Goal: Information Seeking & Learning: Learn about a topic

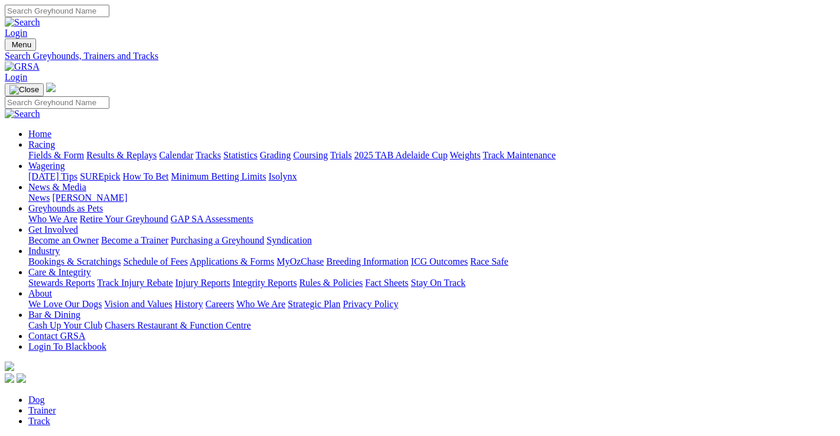
click at [30, 150] on link "Fields & Form" at bounding box center [56, 155] width 56 height 10
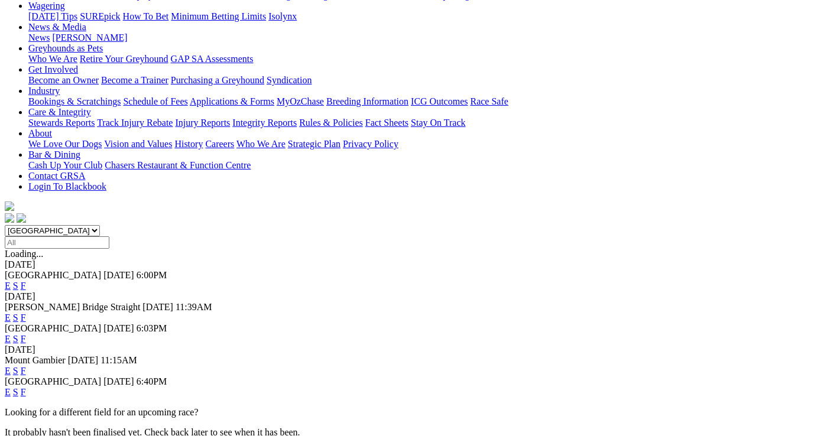
scroll to position [177, 0]
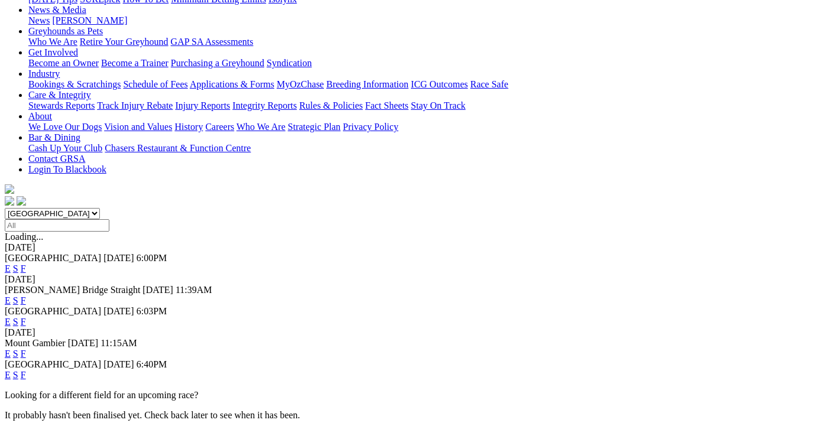
click at [26, 370] on link "F" at bounding box center [23, 375] width 5 height 10
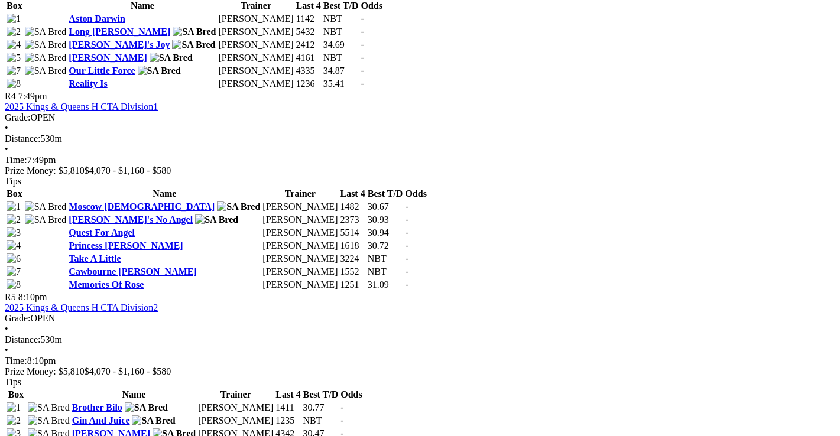
scroll to position [1182, 0]
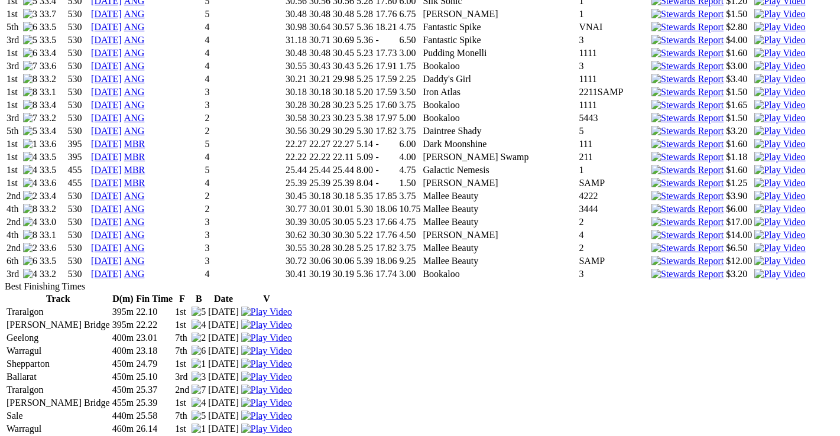
scroll to position [1714, 0]
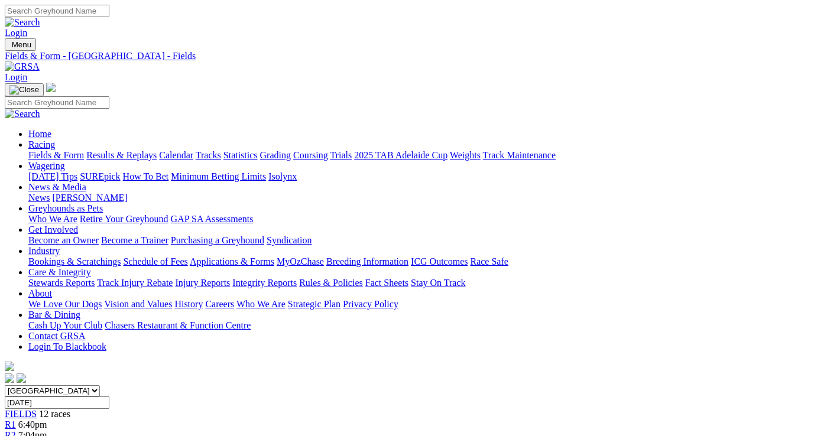
click at [258, 150] on link "Statistics" at bounding box center [240, 155] width 34 height 10
click at [56, 406] on link "Trainer" at bounding box center [42, 411] width 28 height 10
type input "richard pearce"
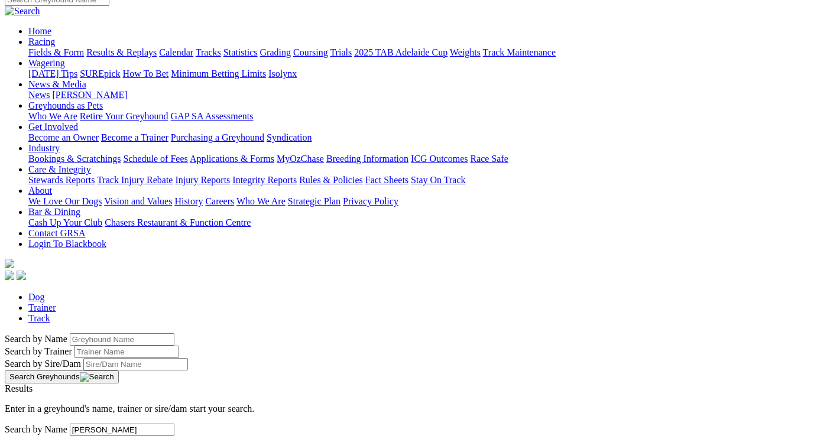
scroll to position [177, 0]
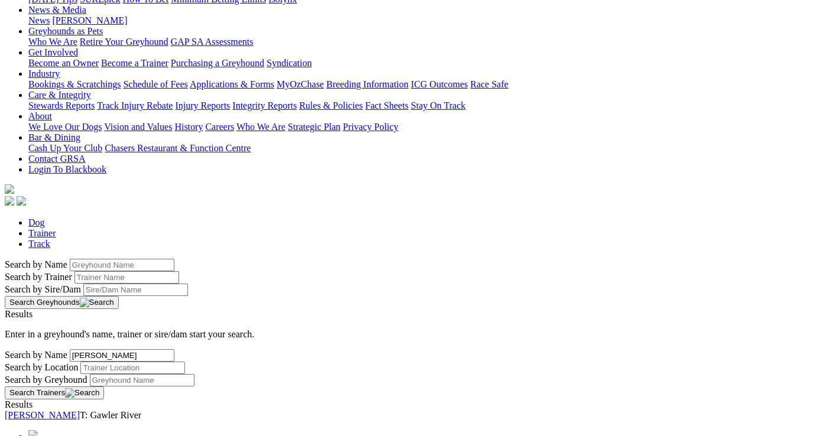
click at [80, 410] on link "[PERSON_NAME]" at bounding box center [42, 415] width 75 height 10
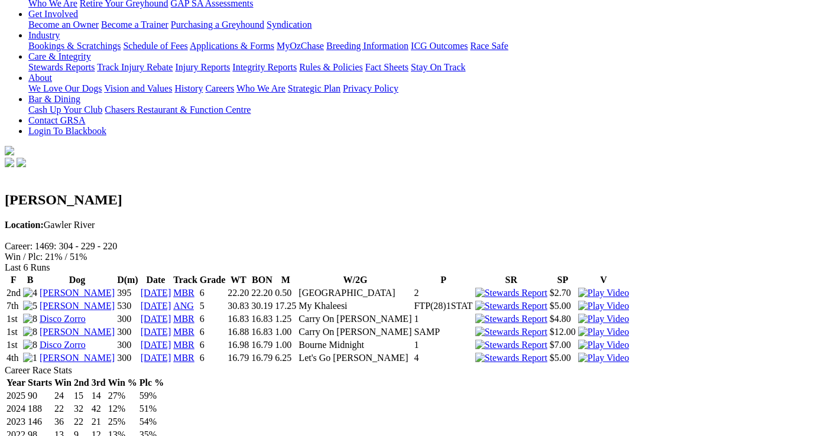
scroll to position [236, 0]
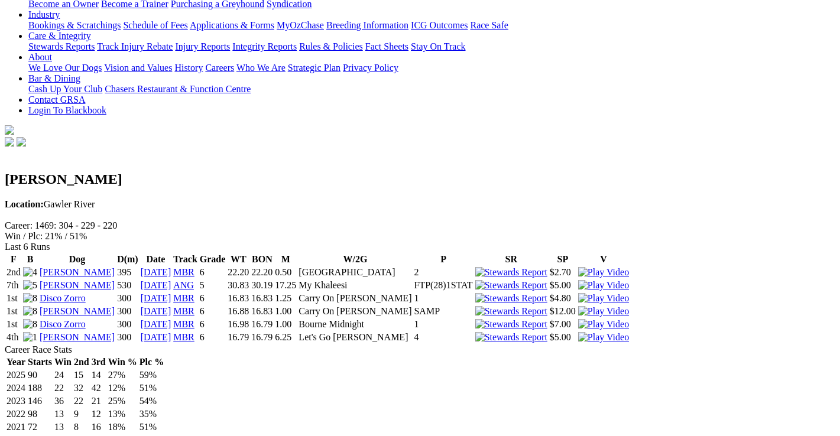
drag, startPoint x: 106, startPoint y: 215, endPoint x: 105, endPoint y: 204, distance: 10.7
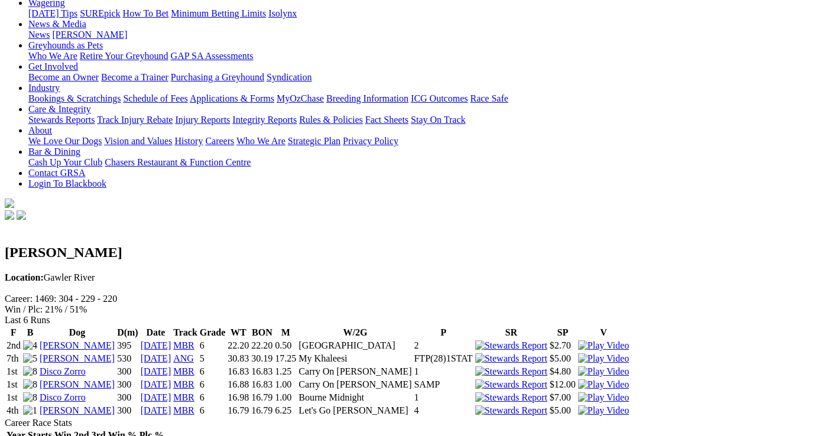
scroll to position [0, 0]
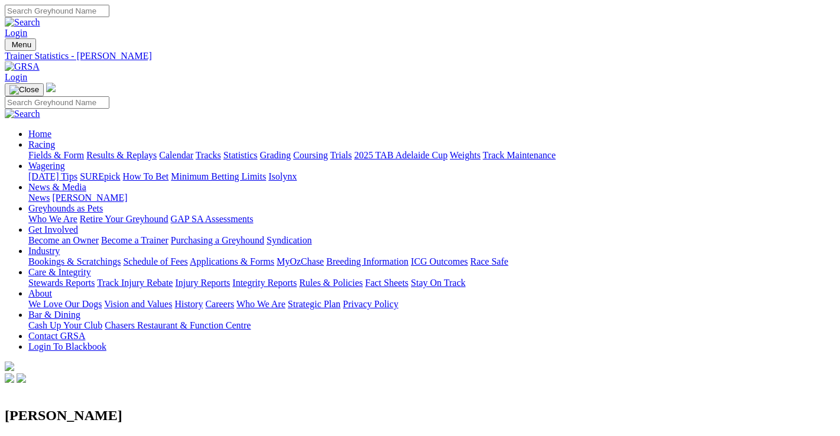
click at [258, 150] on link "Statistics" at bounding box center [240, 155] width 34 height 10
click at [73, 436] on div "Search by Name" at bounding box center [420, 442] width 831 height 12
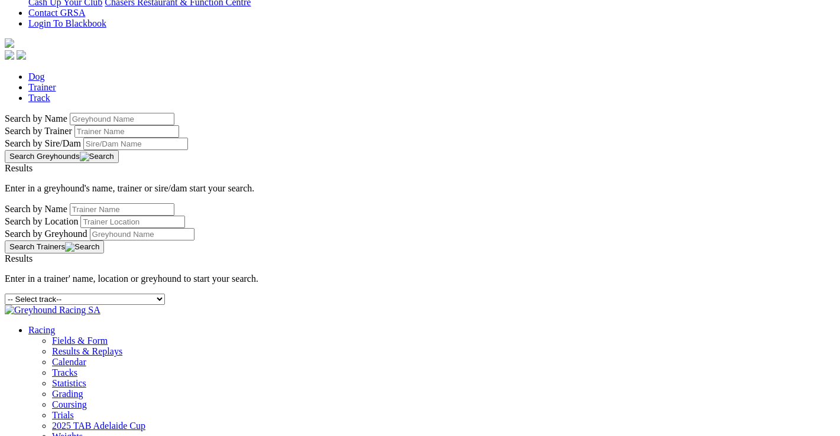
scroll to position [27, 0]
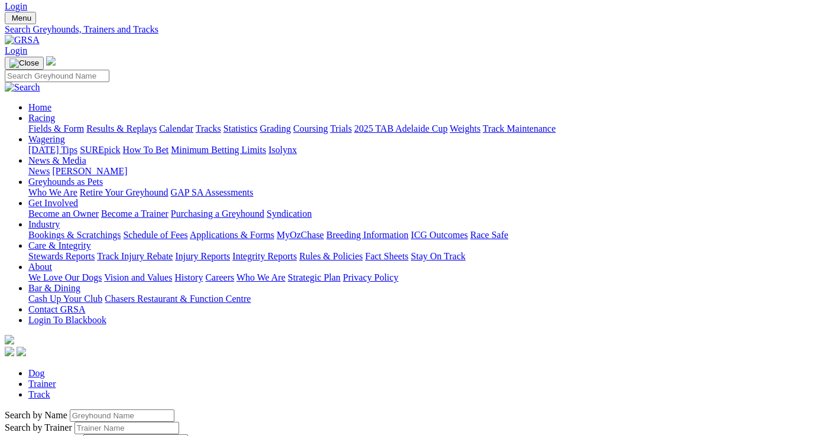
click at [70, 410] on input "Search by Greyhound name" at bounding box center [122, 416] width 105 height 12
type input "buzz the hustler"
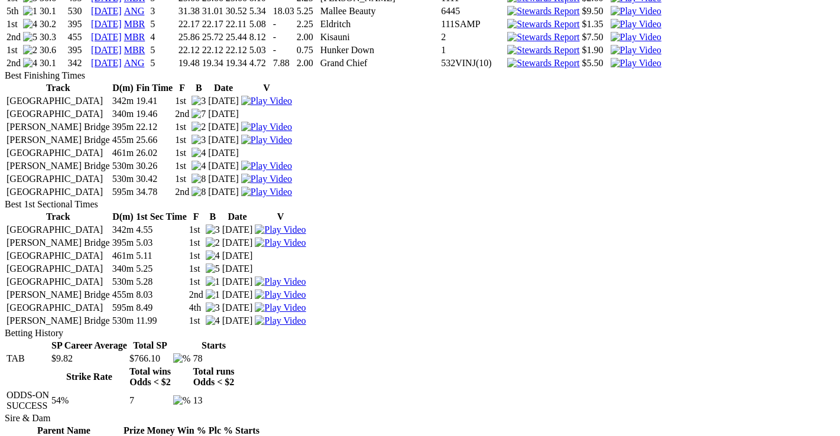
scroll to position [1833, 0]
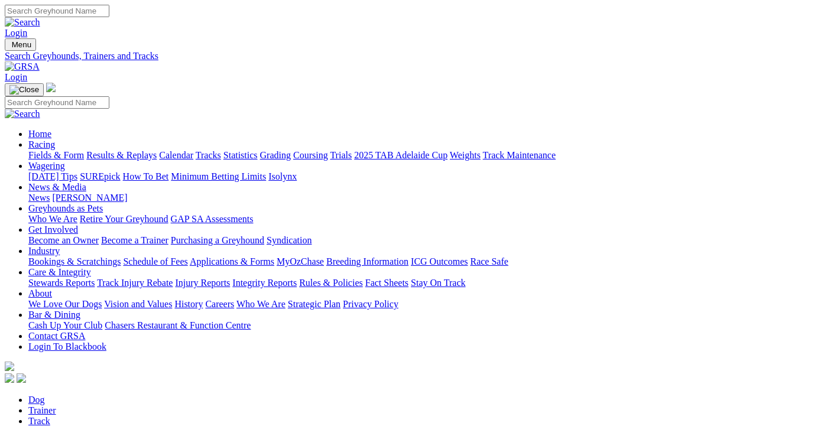
scroll to position [27, 0]
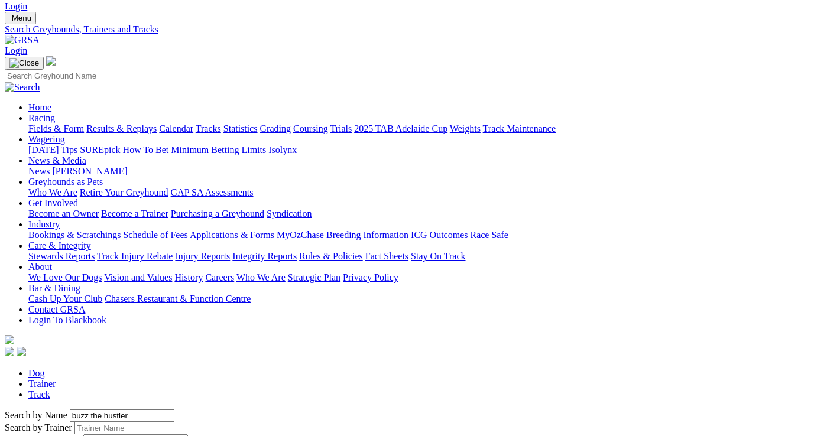
click at [30, 124] on link "Fields & Form" at bounding box center [56, 129] width 56 height 10
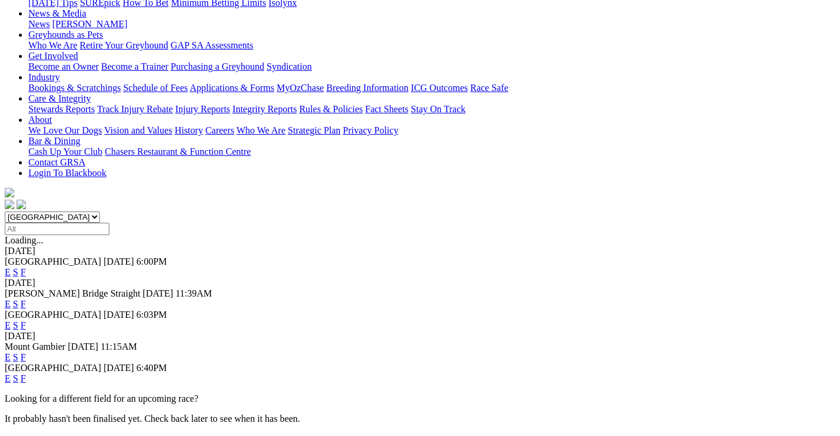
scroll to position [177, 0]
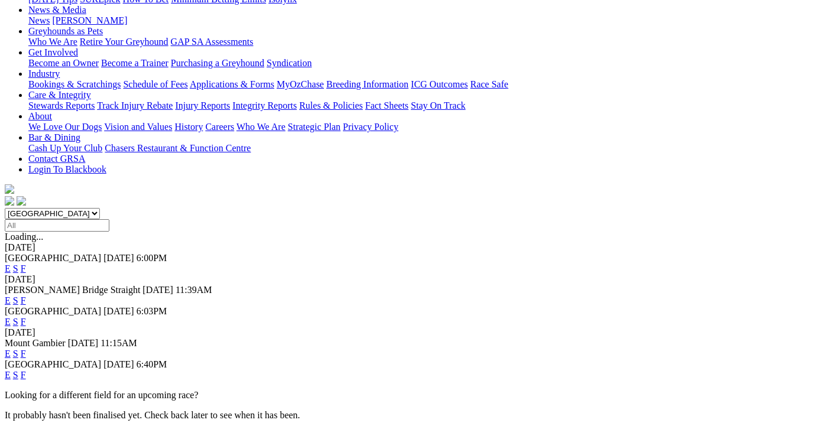
click at [26, 370] on link "F" at bounding box center [23, 375] width 5 height 10
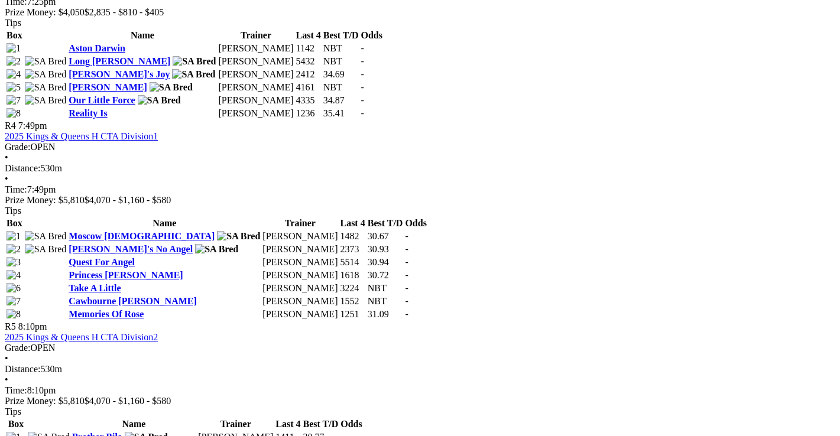
scroll to position [1182, 0]
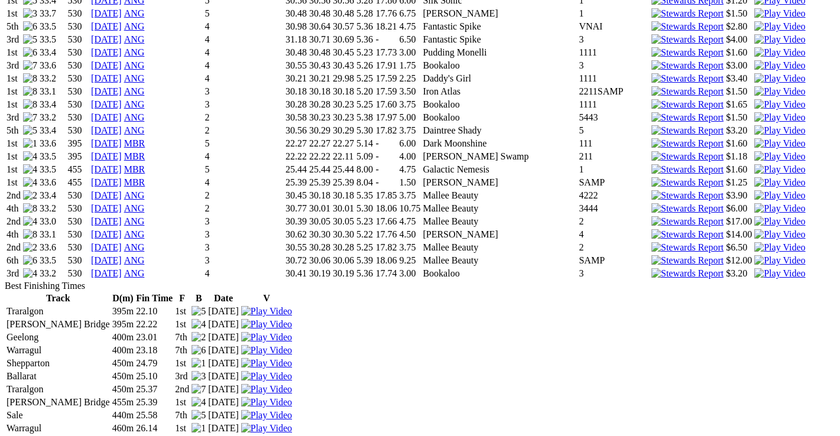
scroll to position [1773, 0]
